Goal: Task Accomplishment & Management: Manage account settings

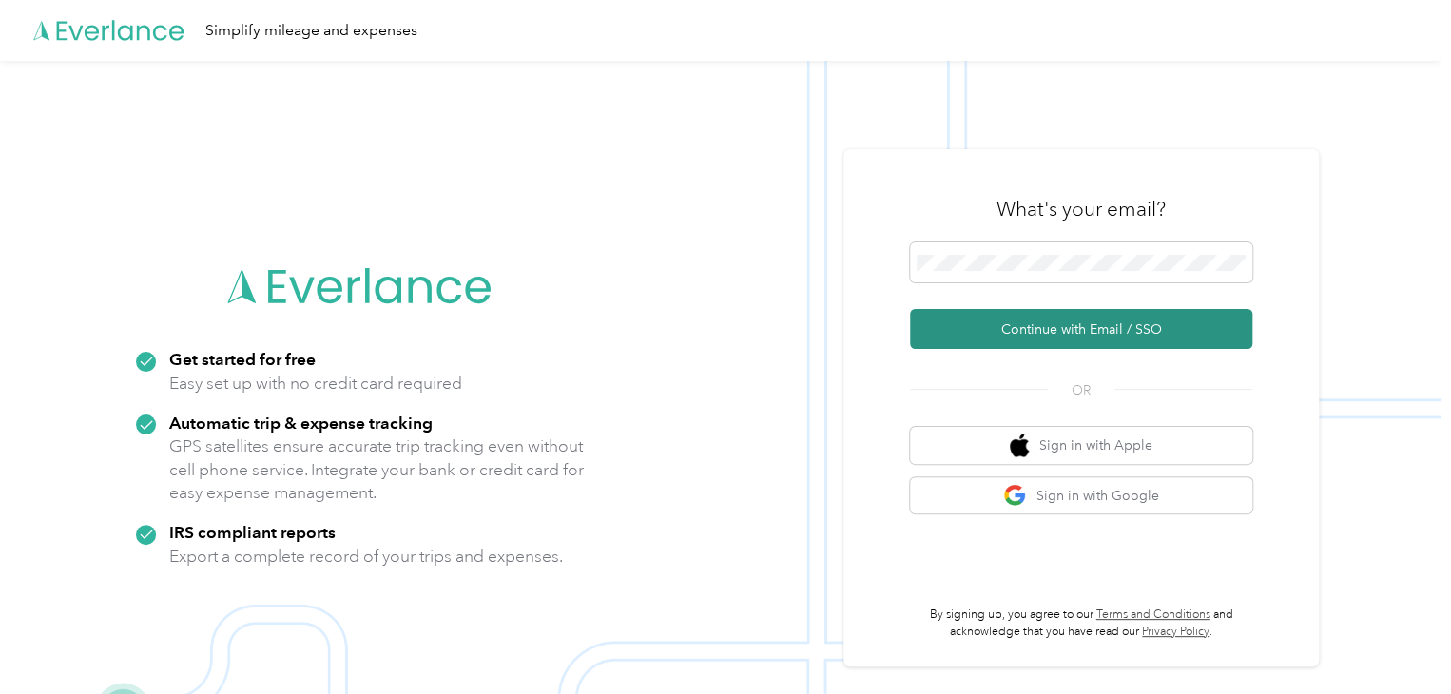
click at [1057, 316] on button "Continue with Email / SSO" at bounding box center [1081, 329] width 342 height 40
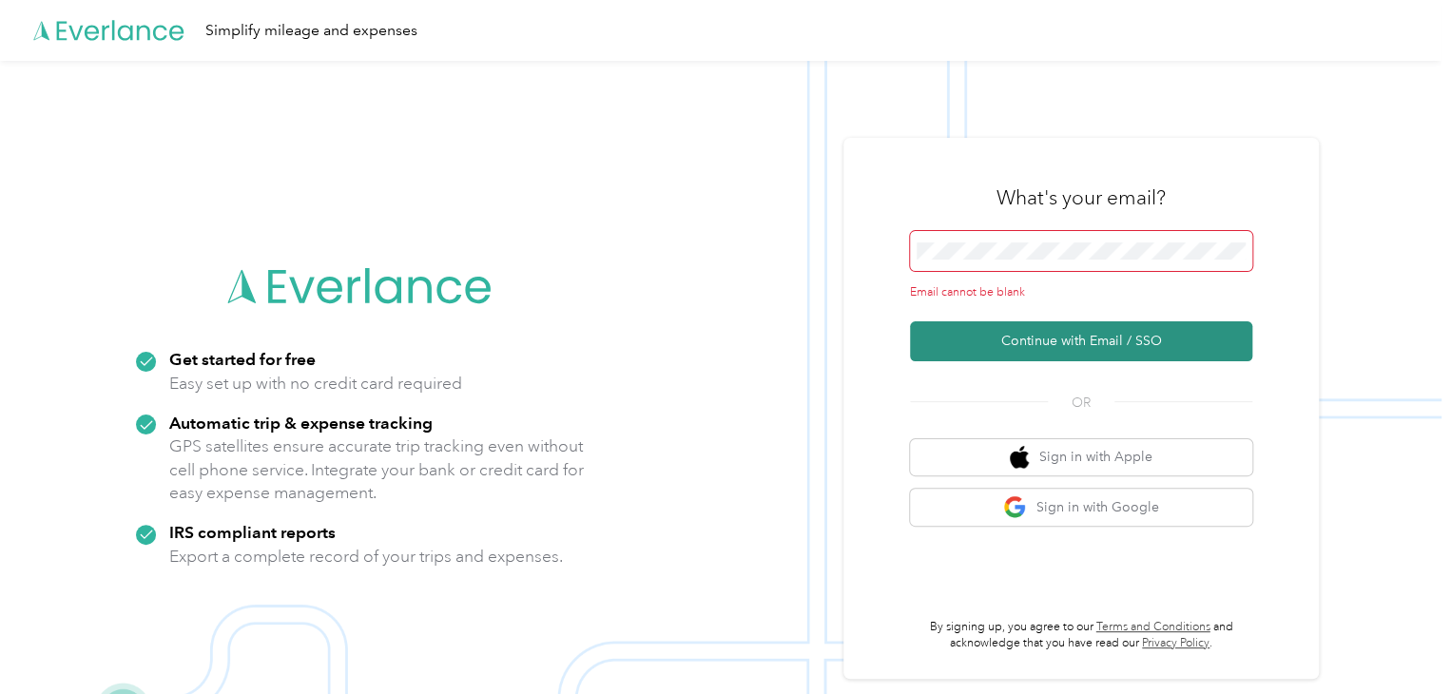
click at [1072, 332] on button "Continue with Email / SSO" at bounding box center [1081, 341] width 342 height 40
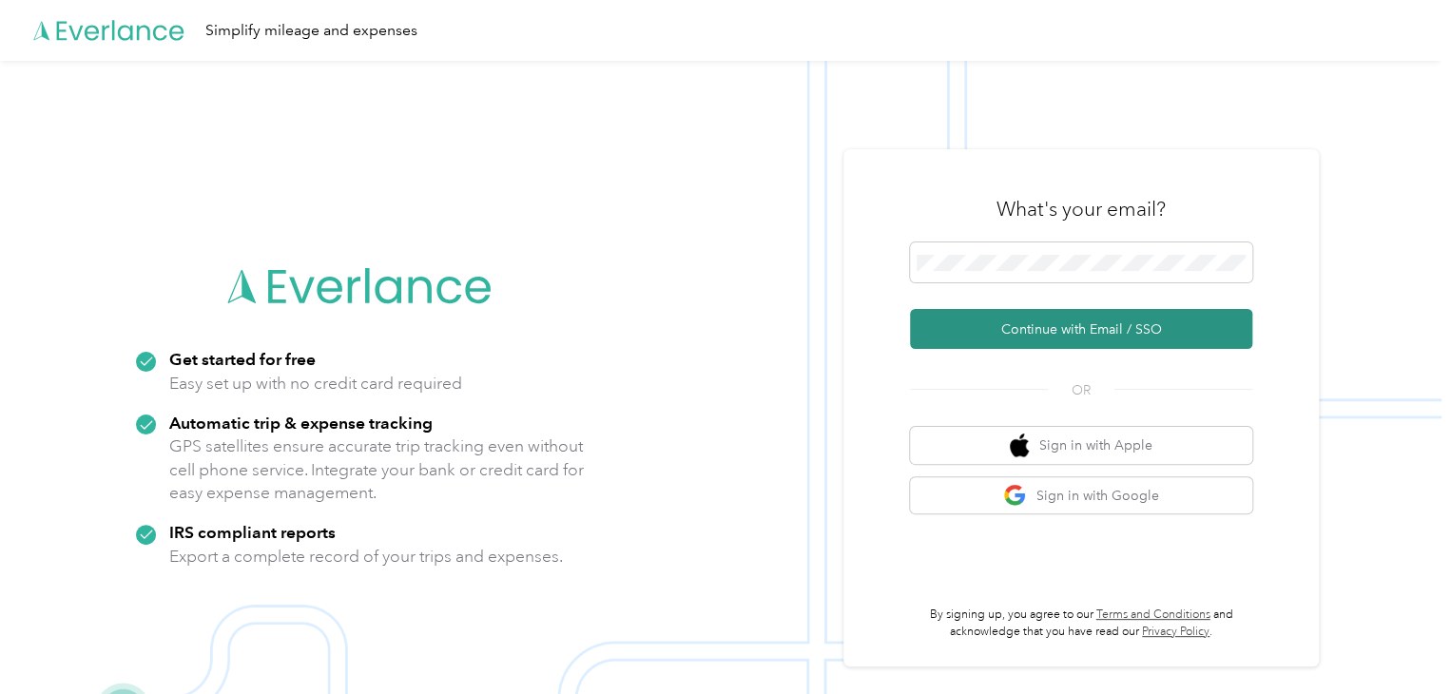
click at [1075, 328] on button "Continue with Email / SSO" at bounding box center [1081, 329] width 342 height 40
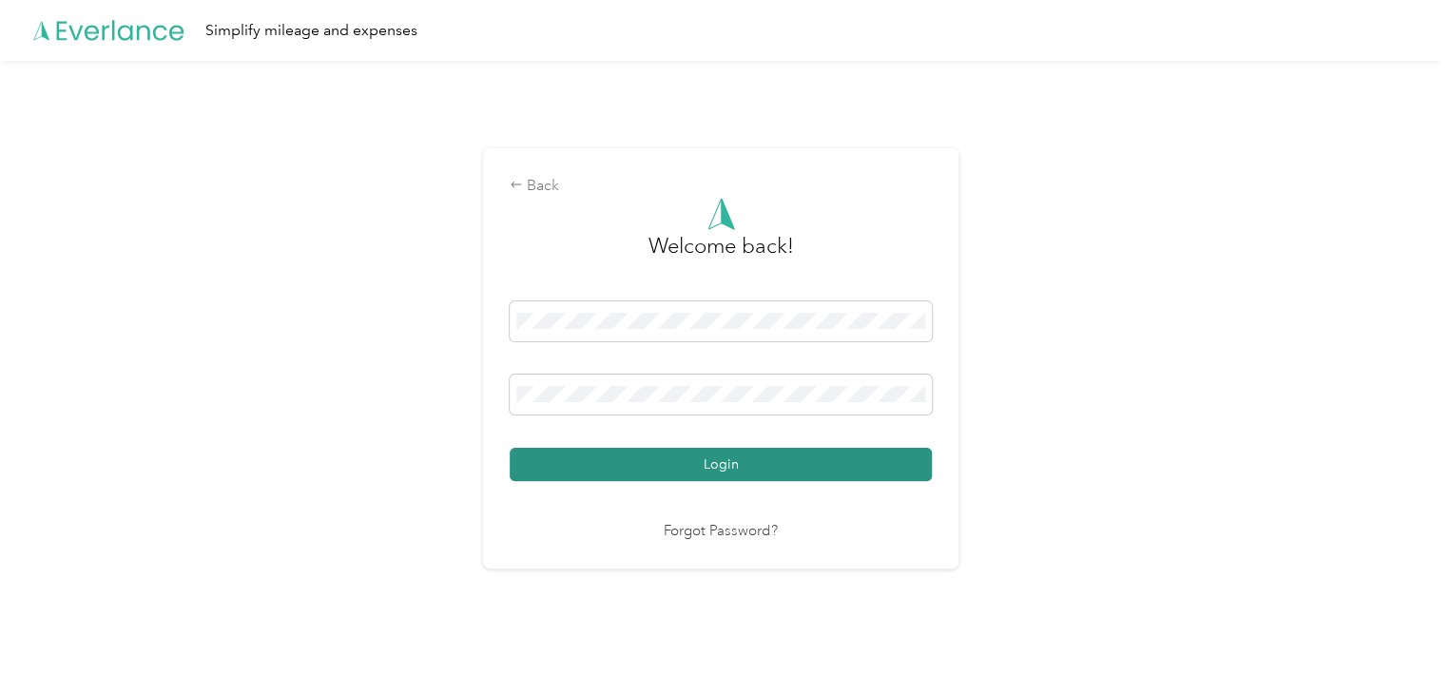
click at [705, 449] on button "Login" at bounding box center [721, 464] width 422 height 33
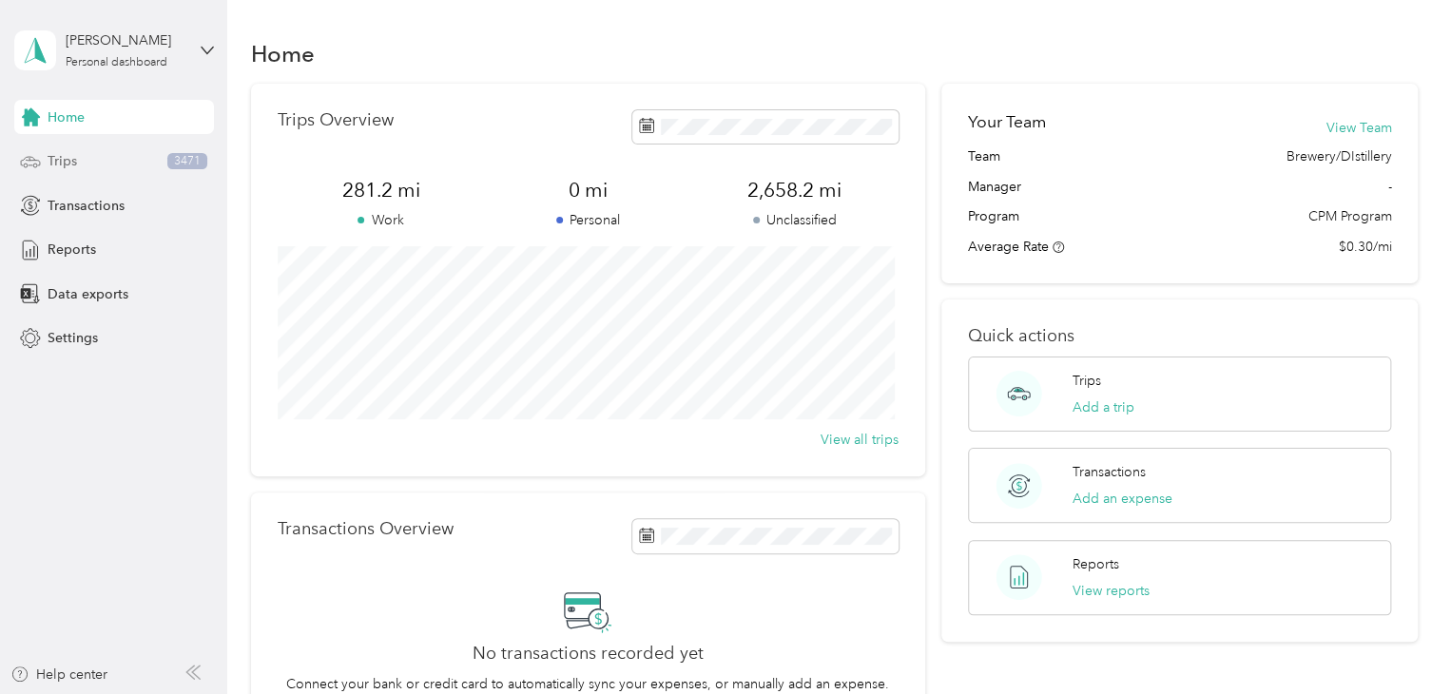
click at [91, 166] on div "Trips 3471" at bounding box center [114, 162] width 200 height 34
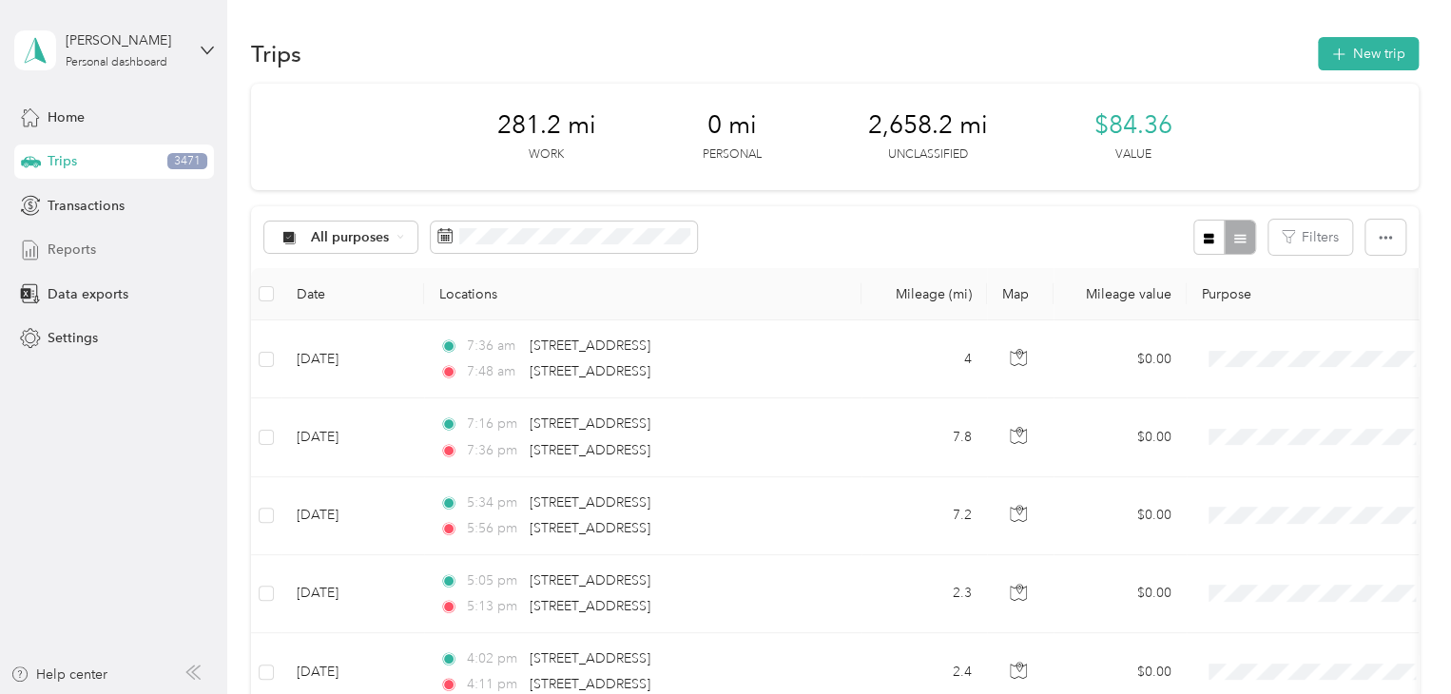
click at [90, 245] on span "Reports" at bounding box center [72, 250] width 48 height 20
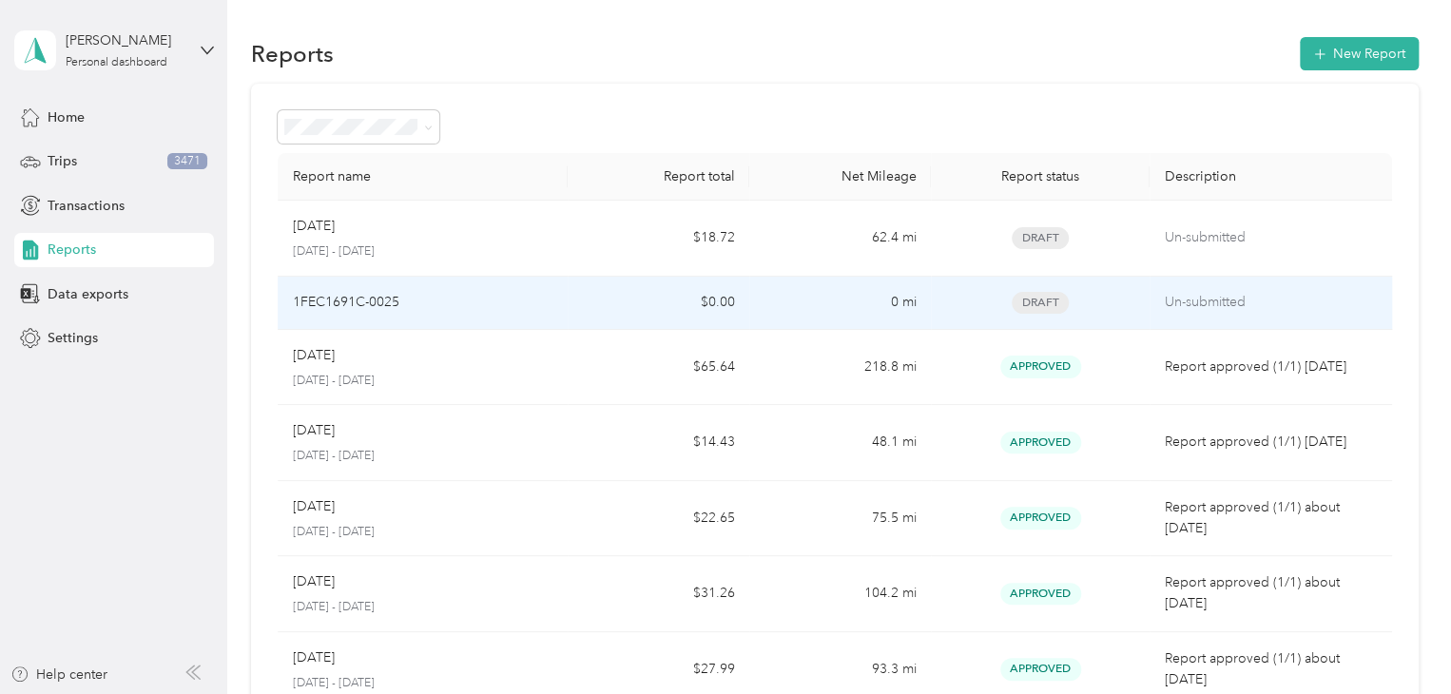
click at [1199, 296] on p "Un-submitted" at bounding box center [1271, 302] width 212 height 21
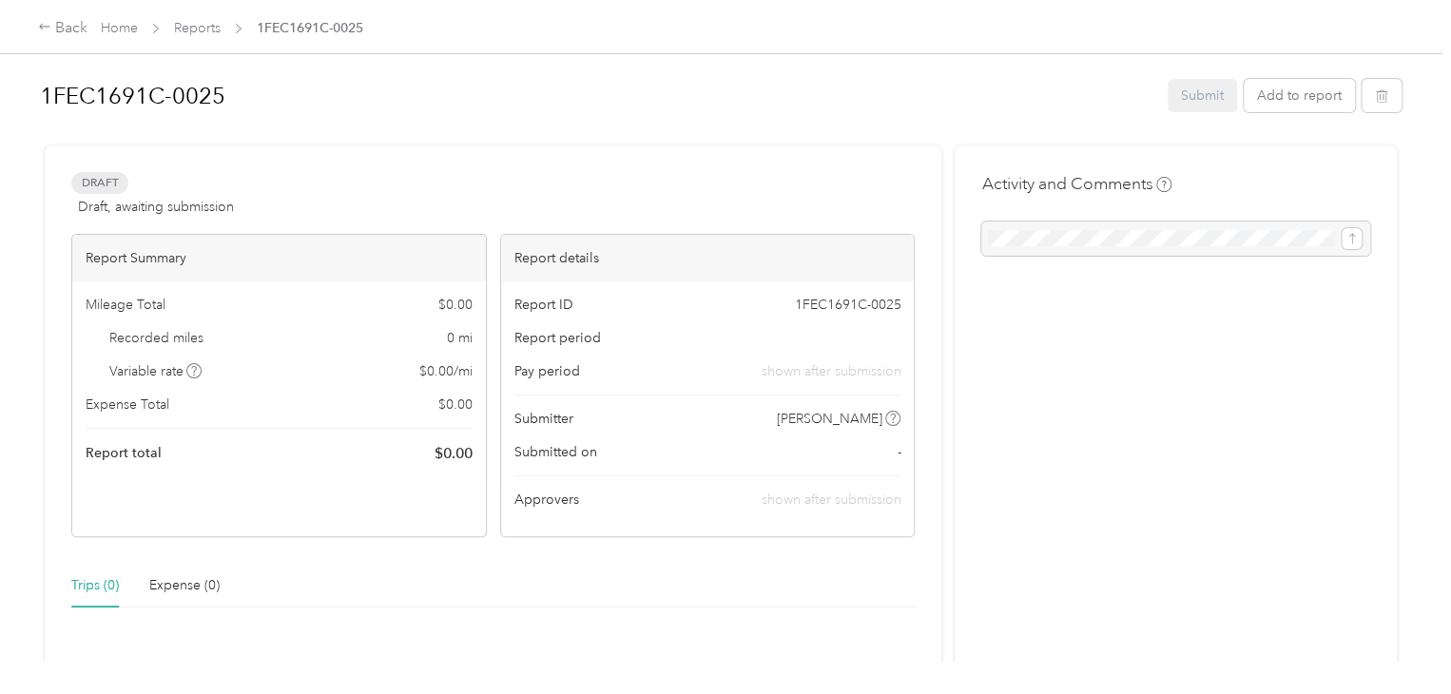
click at [1189, 96] on div "Submit Add to report" at bounding box center [1284, 95] width 234 height 33
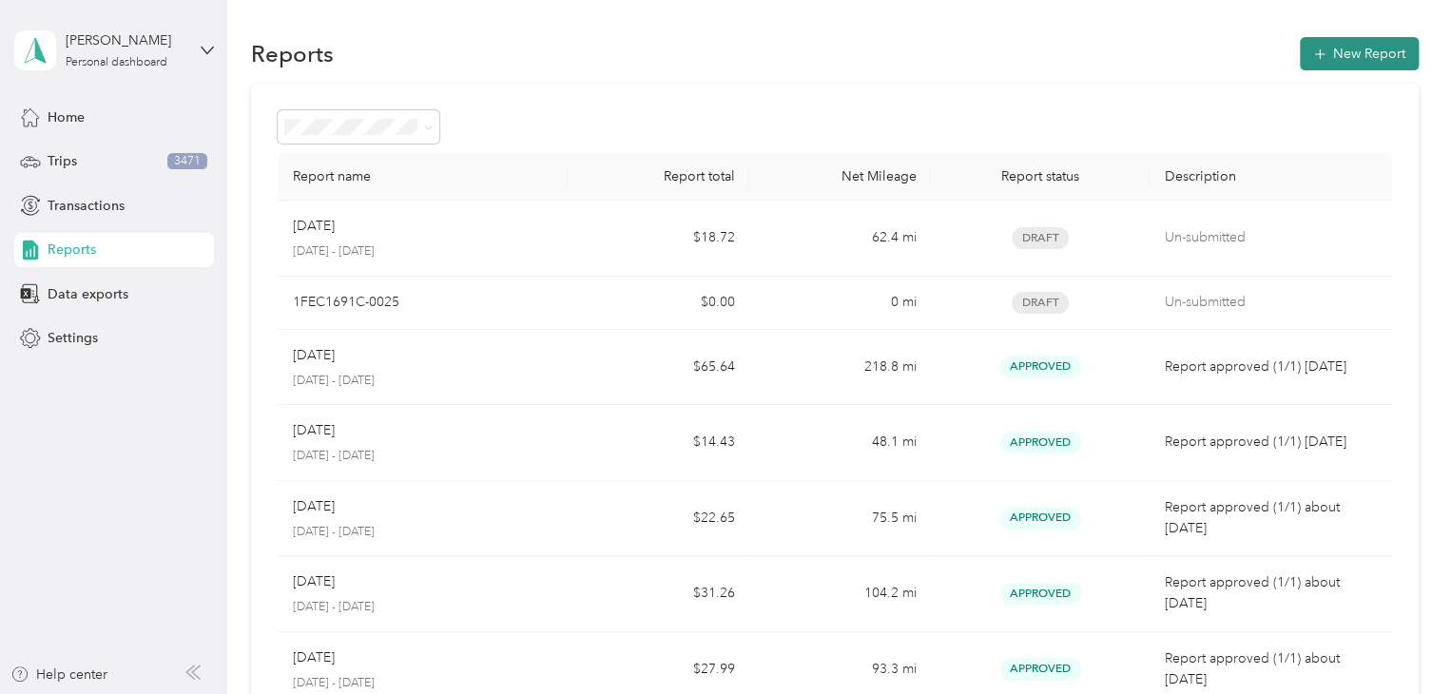
click at [1366, 57] on button "New Report" at bounding box center [1359, 53] width 119 height 33
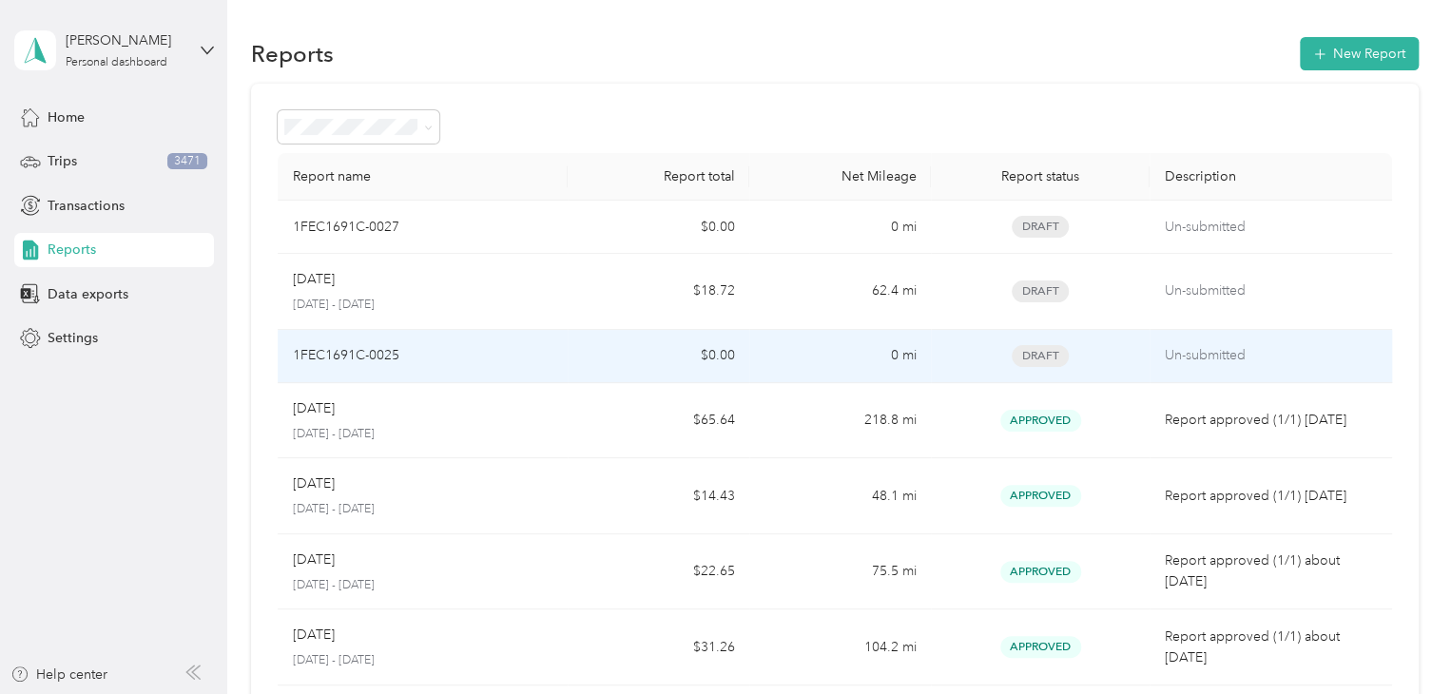
click at [1049, 356] on span "Draft" at bounding box center [1040, 356] width 57 height 22
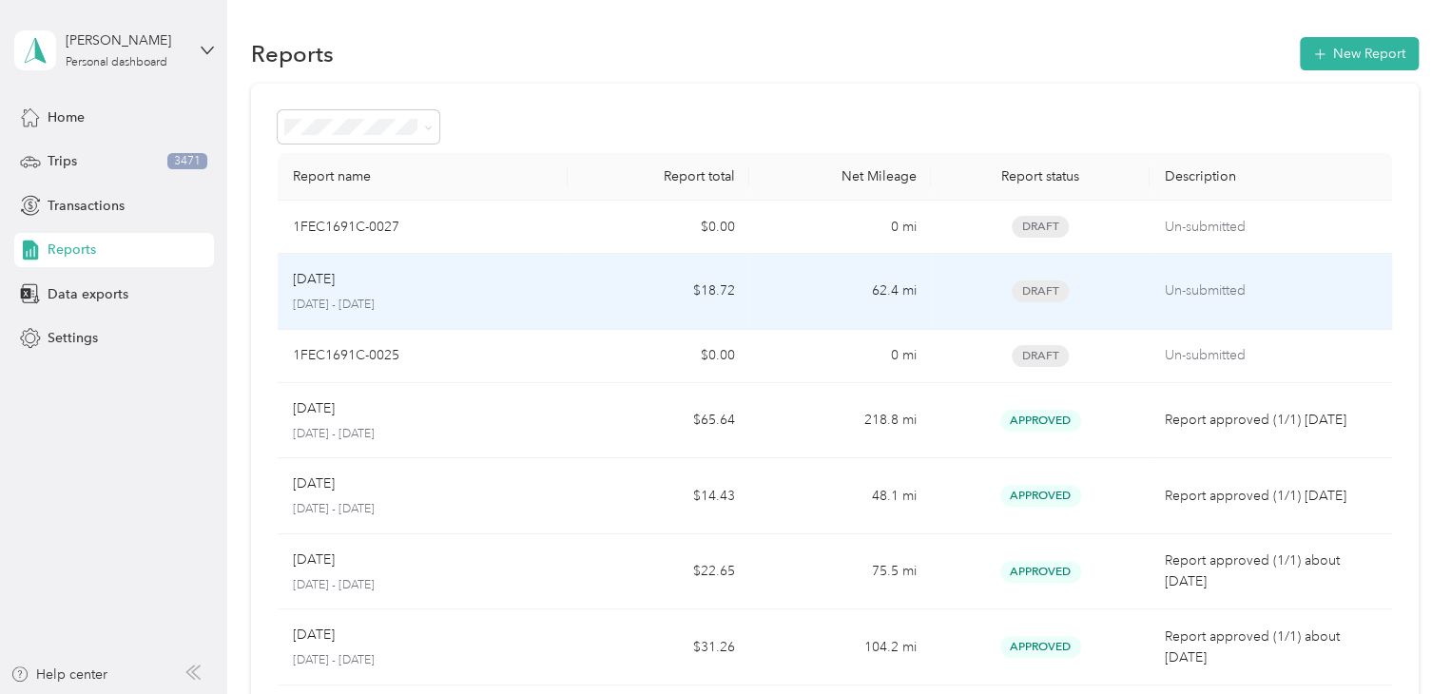
drag, startPoint x: 780, startPoint y: 100, endPoint x: 1163, endPoint y: 266, distance: 416.8
click at [1163, 266] on td "Un-submitted" at bounding box center [1270, 292] width 242 height 76
click at [1031, 289] on span "Draft" at bounding box center [1040, 291] width 57 height 22
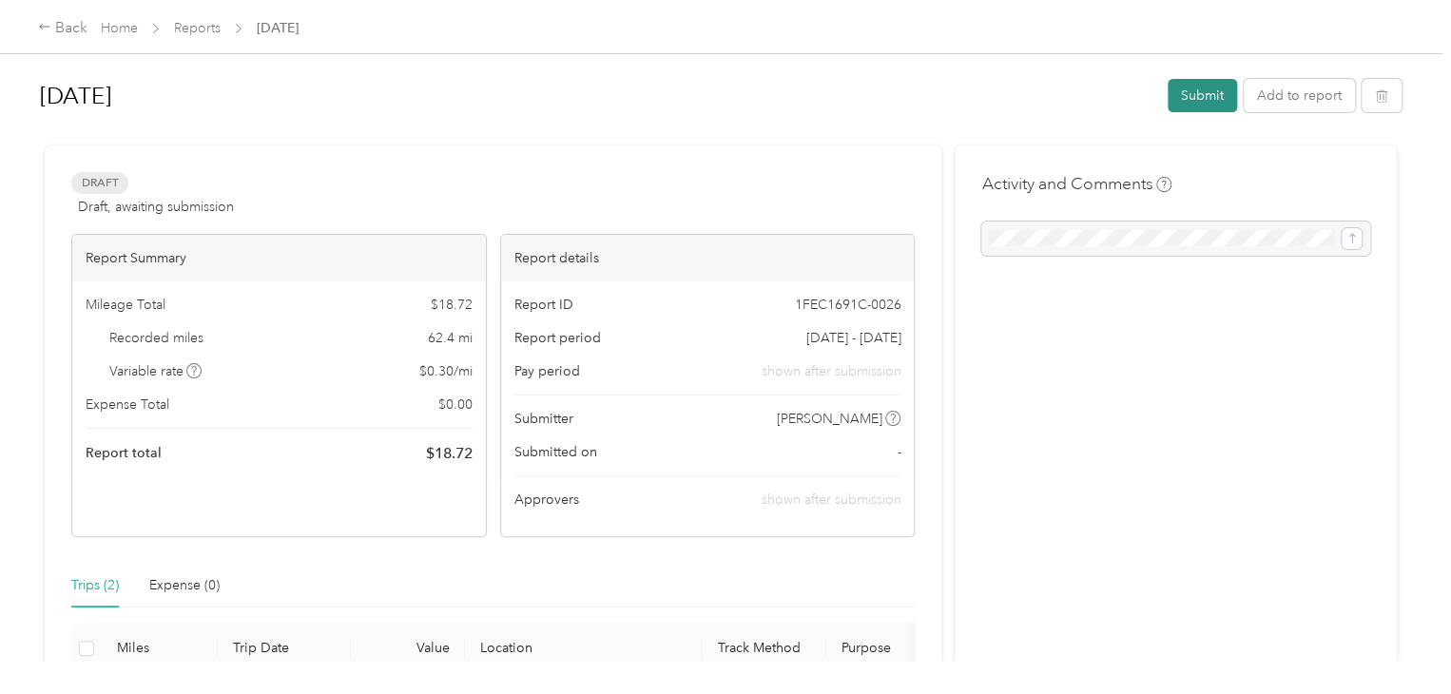
click at [1190, 91] on button "Submit" at bounding box center [1201, 95] width 69 height 33
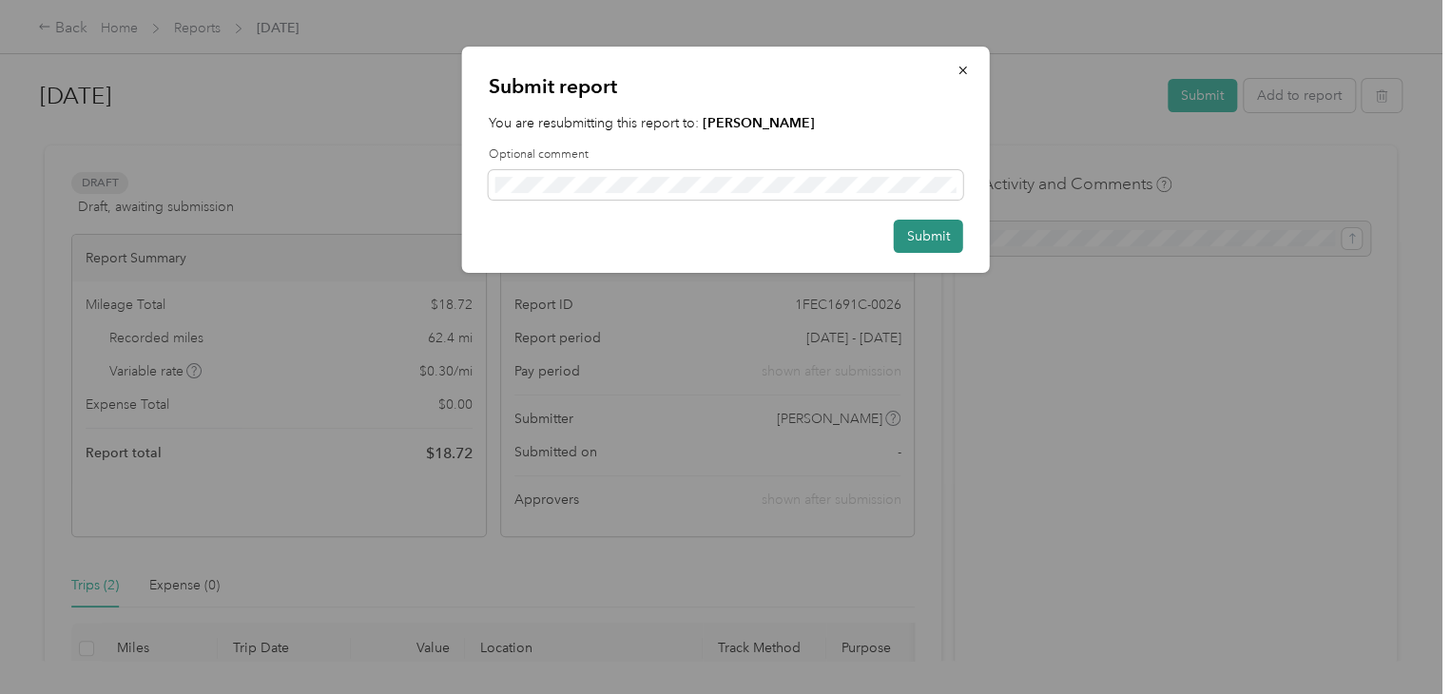
click at [924, 232] on button "Submit" at bounding box center [928, 236] width 69 height 33
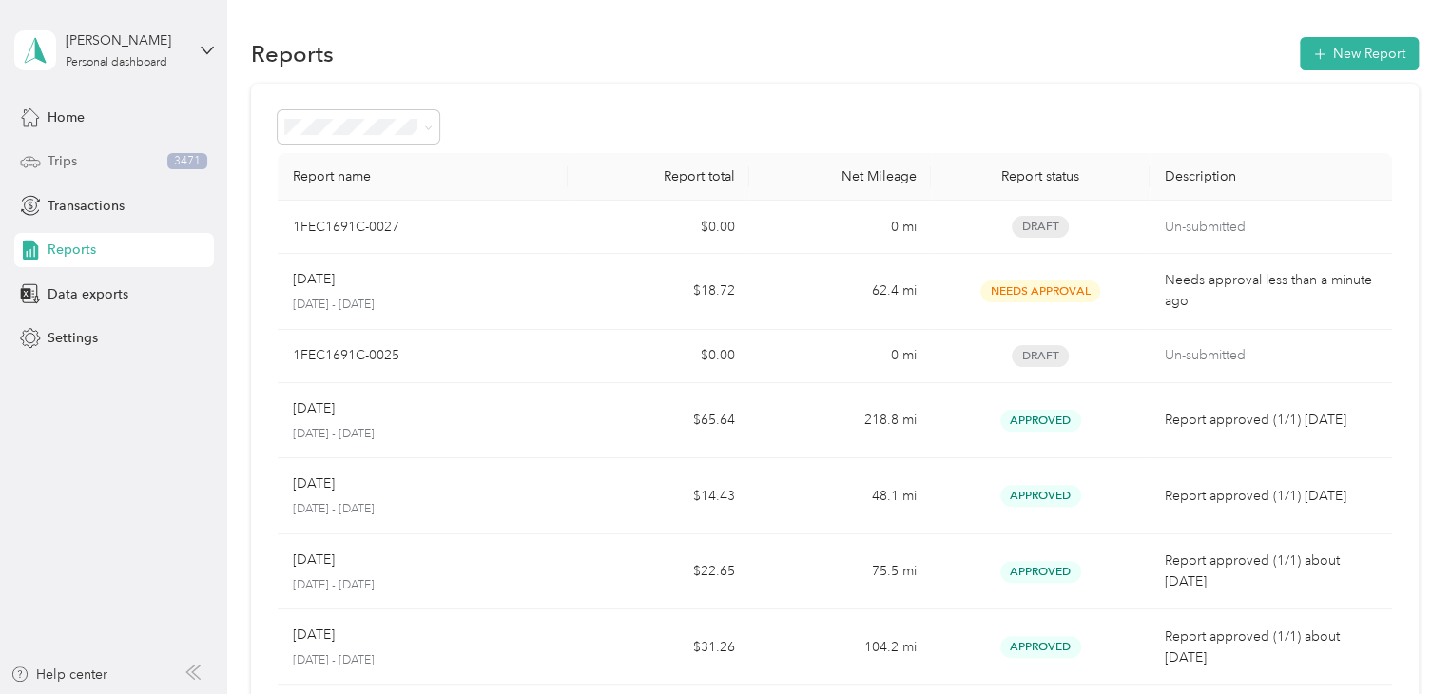
click at [99, 165] on div "Trips 3471" at bounding box center [114, 162] width 200 height 34
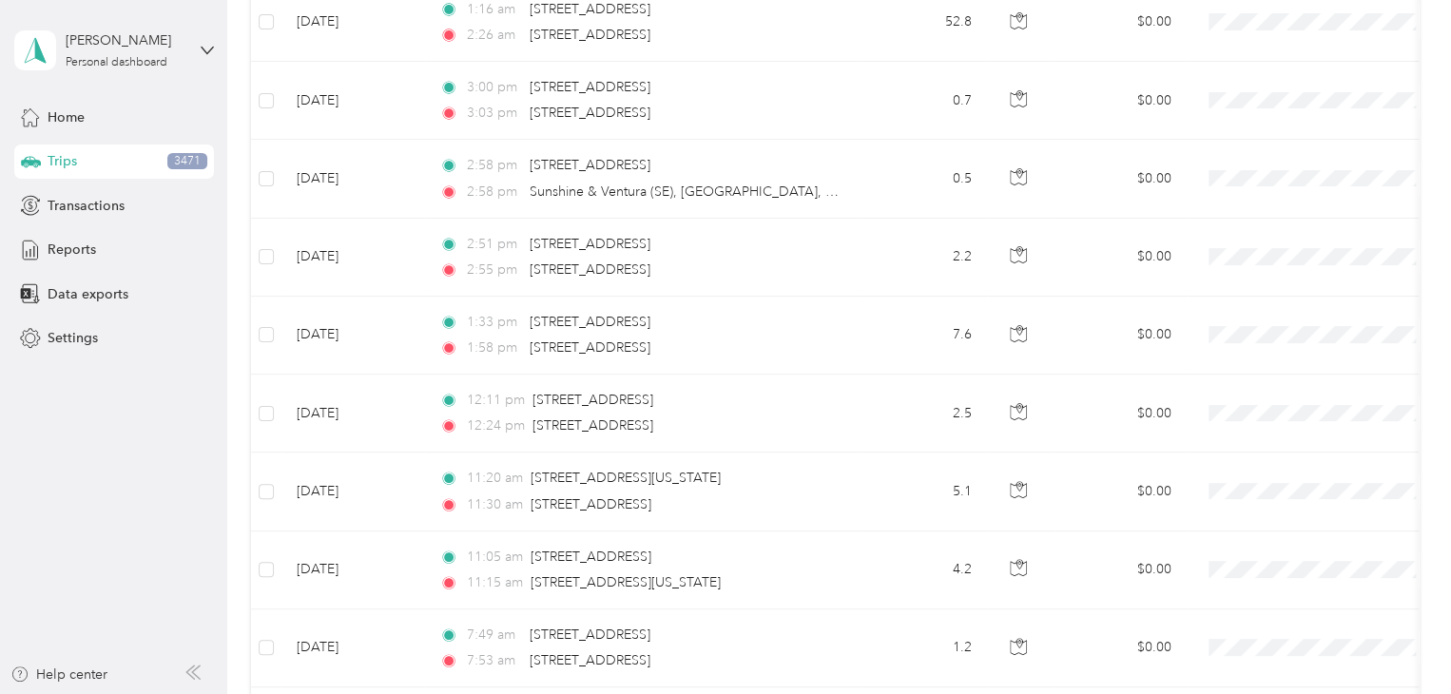
scroll to position [1920, 0]
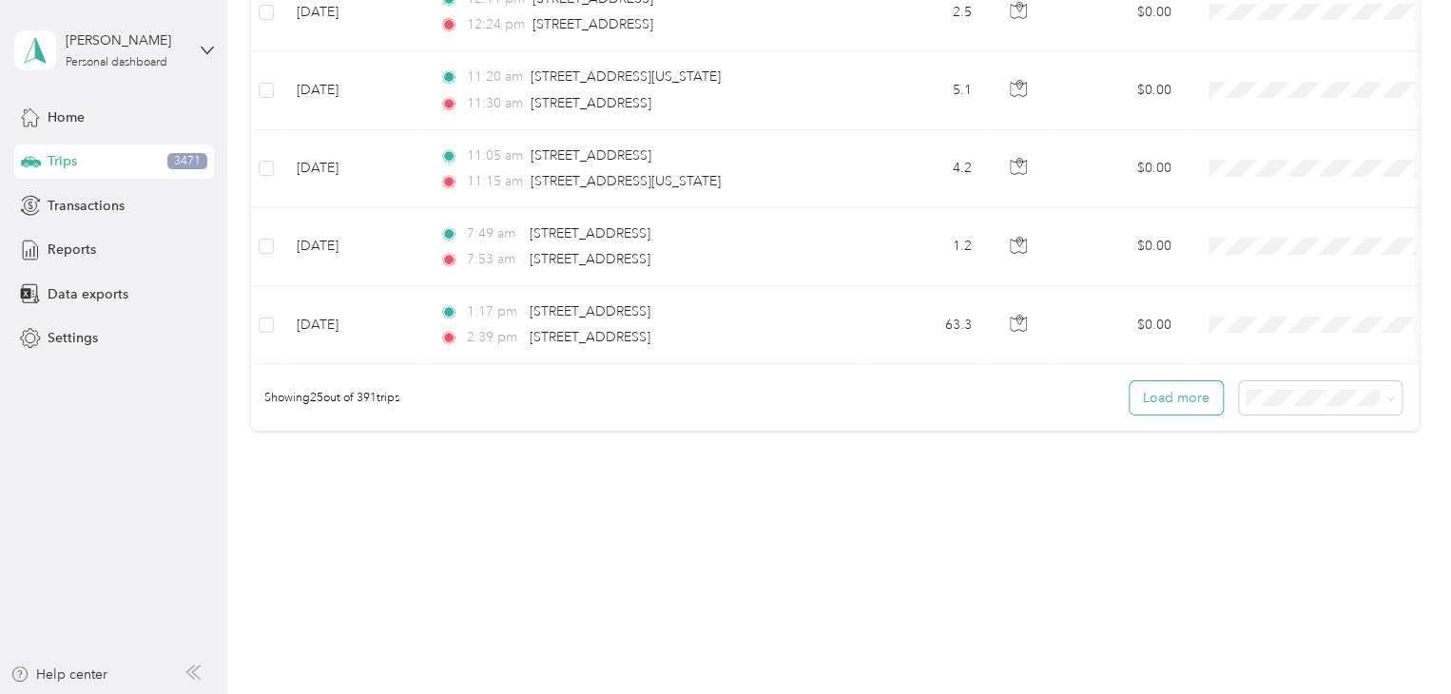
click at [1175, 403] on button "Load more" at bounding box center [1175, 397] width 93 height 33
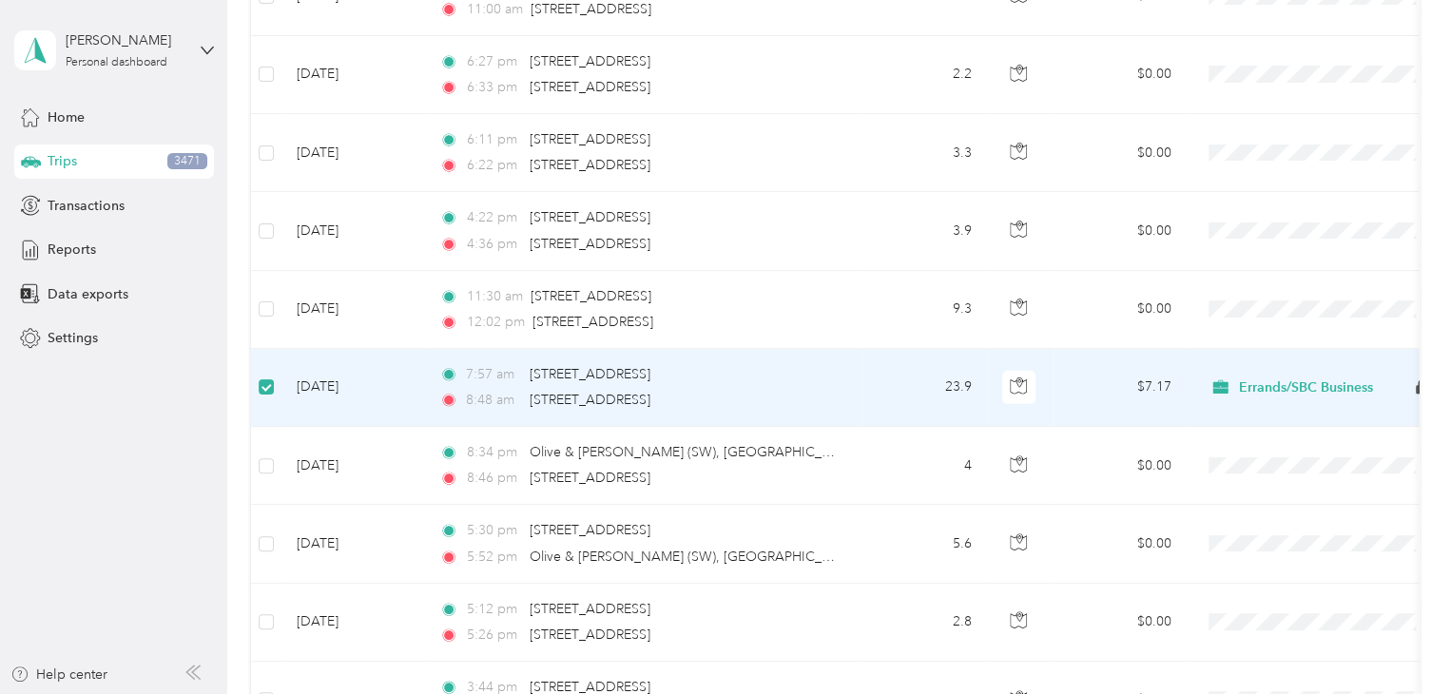
scroll to position [3018, 0]
drag, startPoint x: 654, startPoint y: 375, endPoint x: 1243, endPoint y: 377, distance: 588.5
click at [1243, 380] on span "Errands/SBC Business" at bounding box center [1306, 388] width 134 height 17
click at [1015, 383] on icon "button" at bounding box center [1018, 386] width 17 height 17
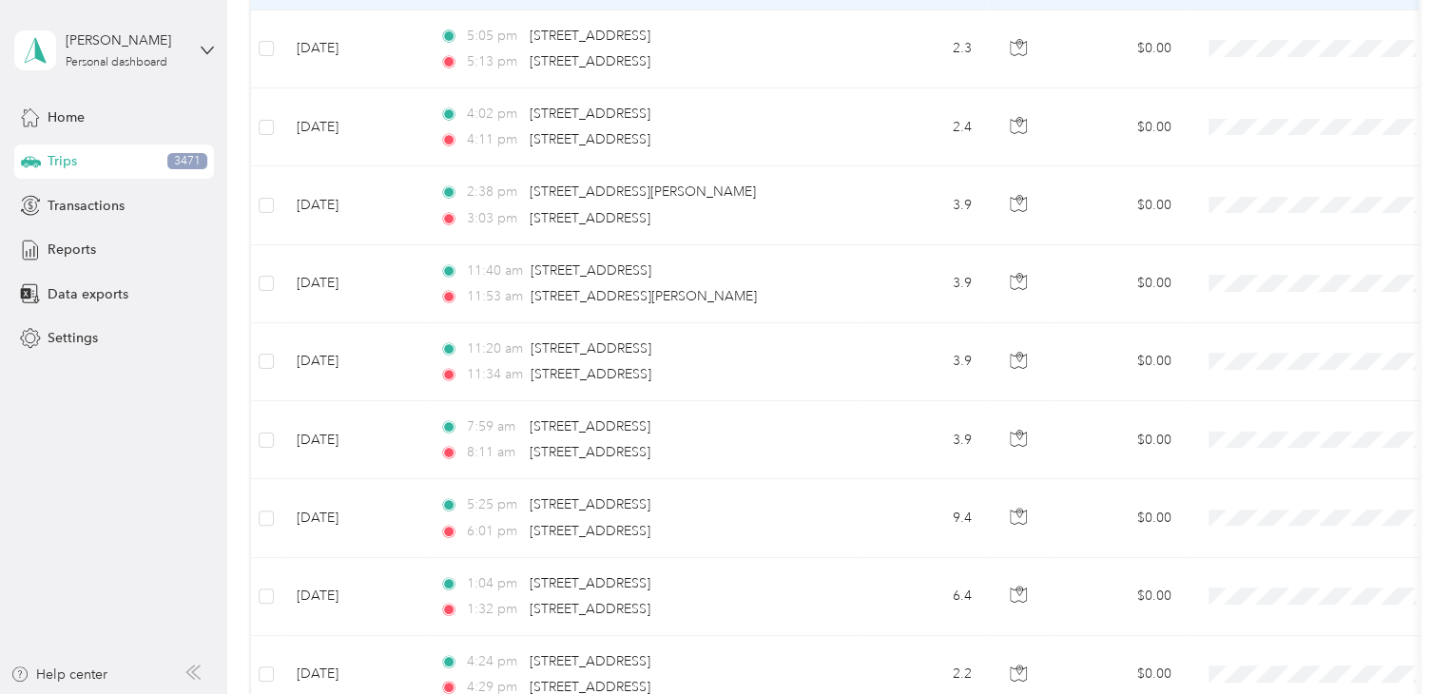
scroll to position [0, 0]
